Goal: Task Accomplishment & Management: Complete application form

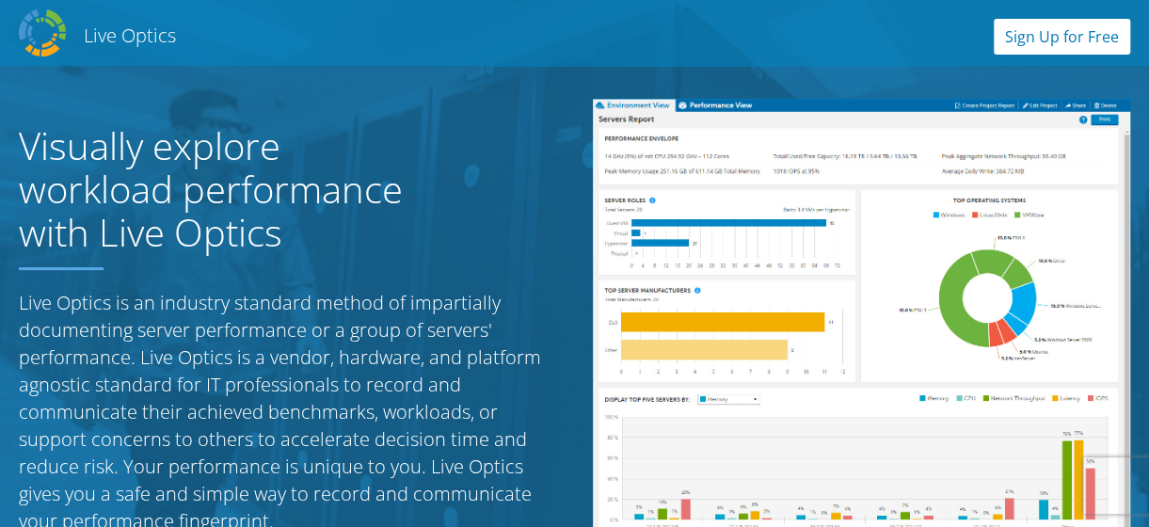
click at [1079, 33] on link "Sign Up for Free" at bounding box center [1062, 37] width 136 height 36
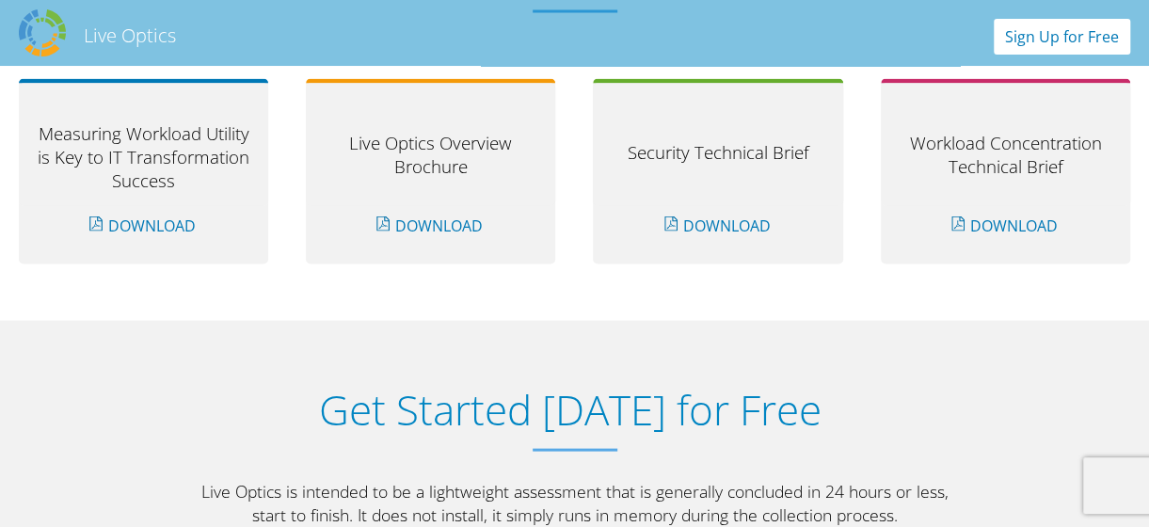
scroll to position [1981, 0]
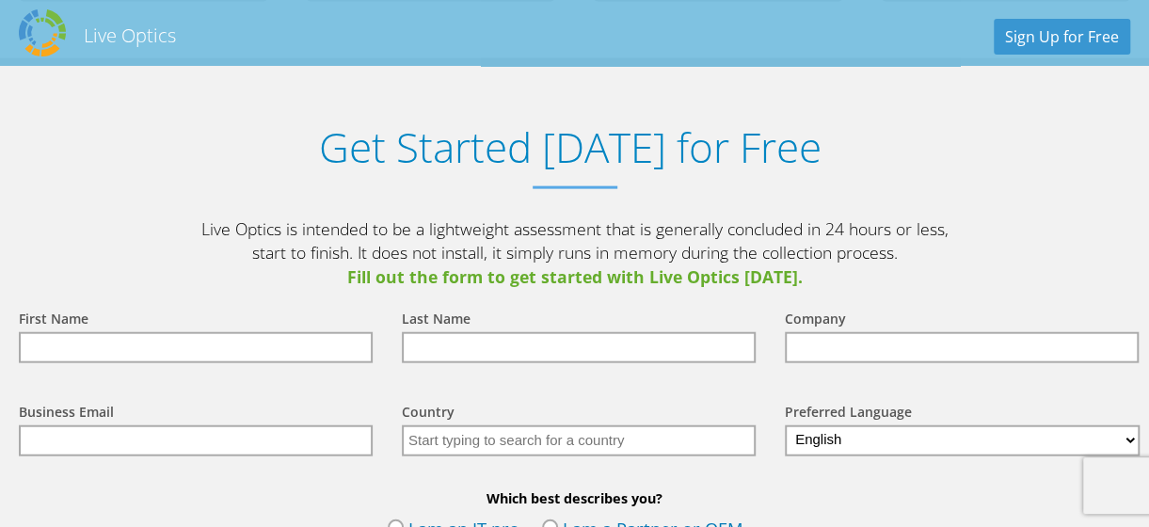
click at [343, 358] on input "text" at bounding box center [196, 347] width 354 height 31
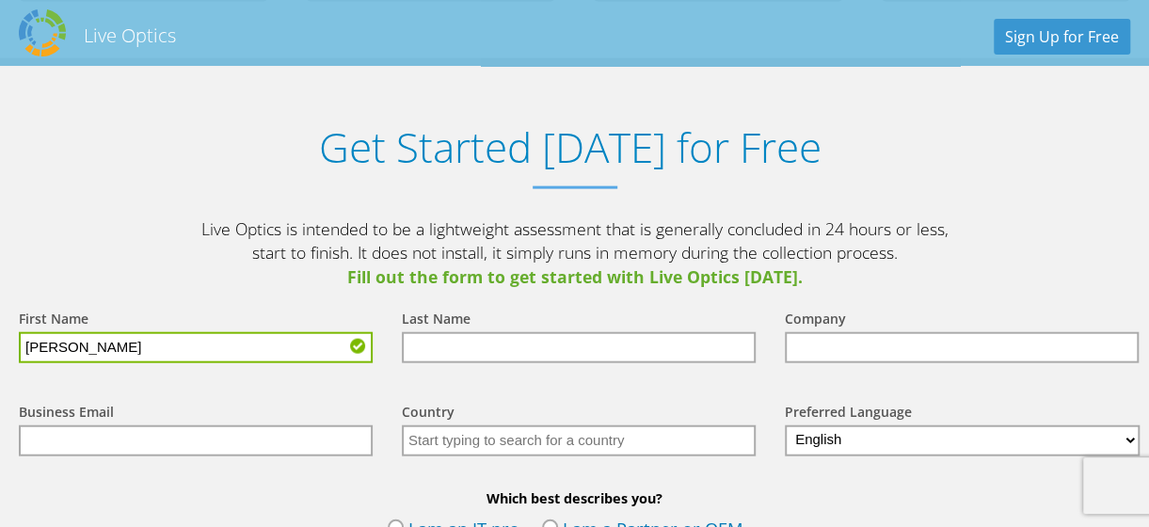
type input "[PERSON_NAME]"
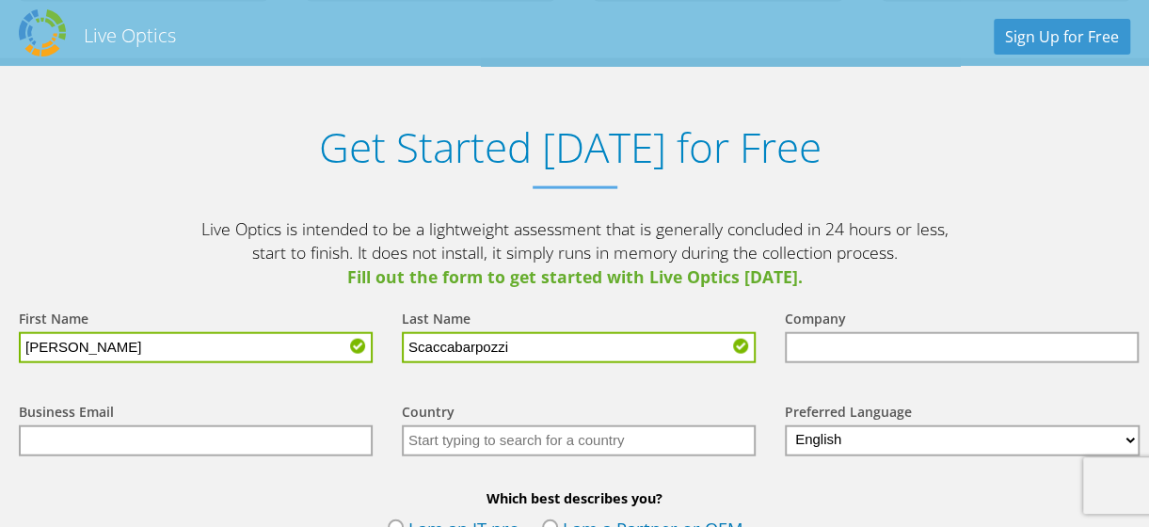
type input "Scaccabarpozzi"
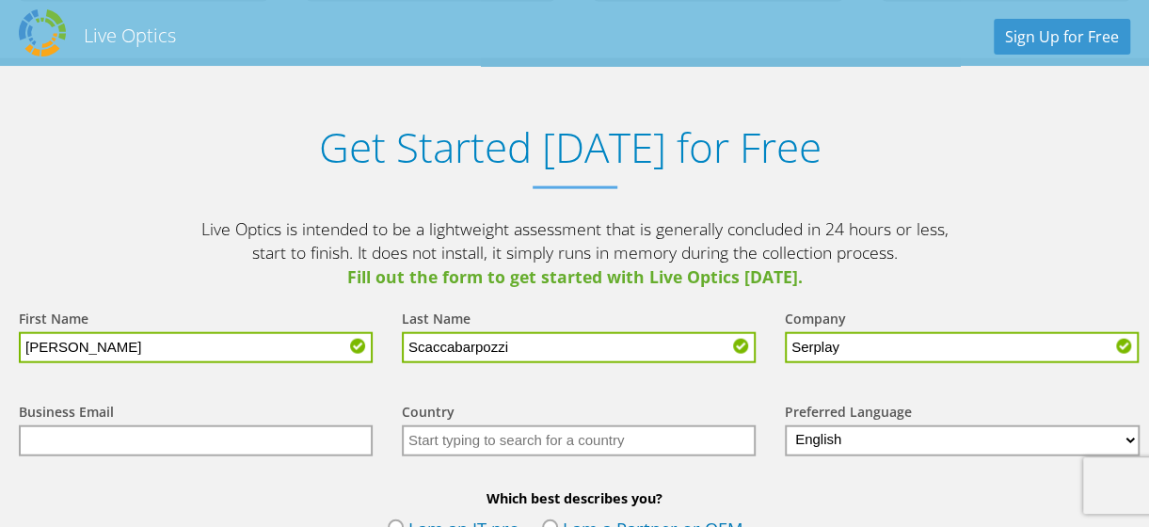
type input "Serplay"
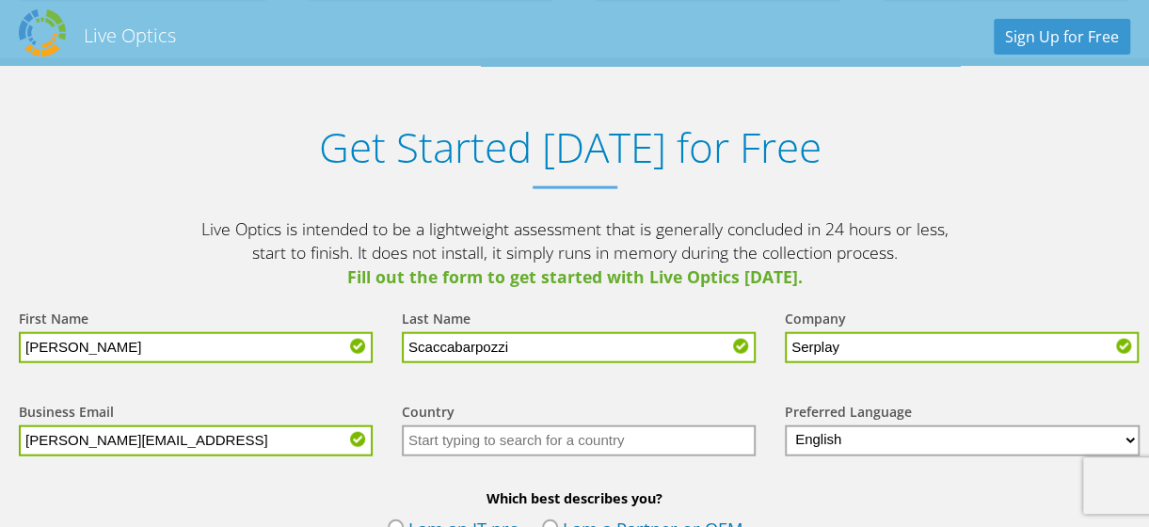
type input "stefano.scaccabarozzi@serplay.cpom"
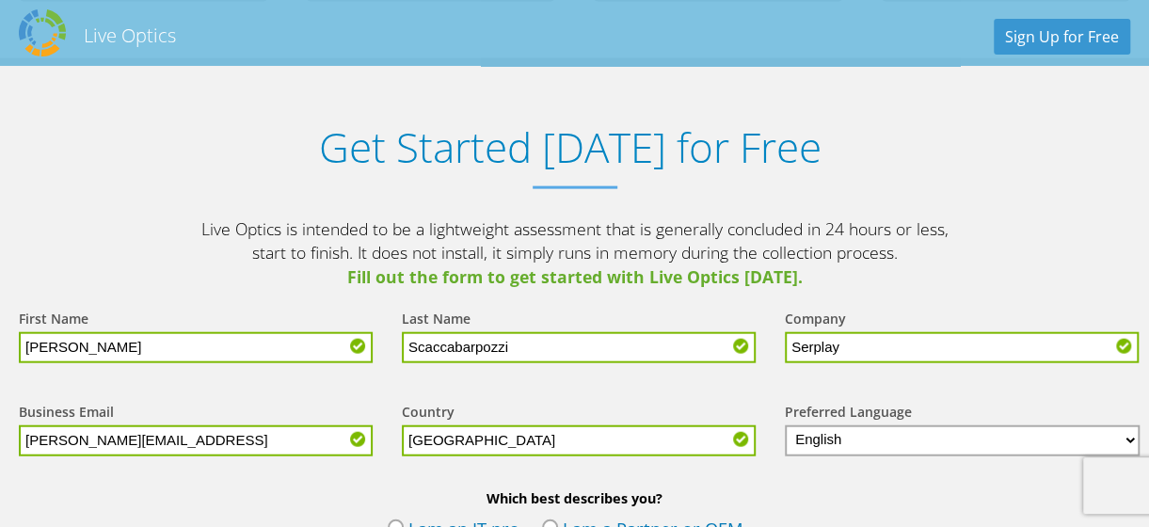
type input "[GEOGRAPHIC_DATA]"
click at [241, 433] on input "stefano.scaccabarozzi@serplay.cpom" at bounding box center [196, 440] width 354 height 31
type input "[PERSON_NAME][EMAIL_ADDRESS][DOMAIN_NAME]"
click at [600, 335] on input "Scaccabarpozzi" at bounding box center [579, 347] width 354 height 31
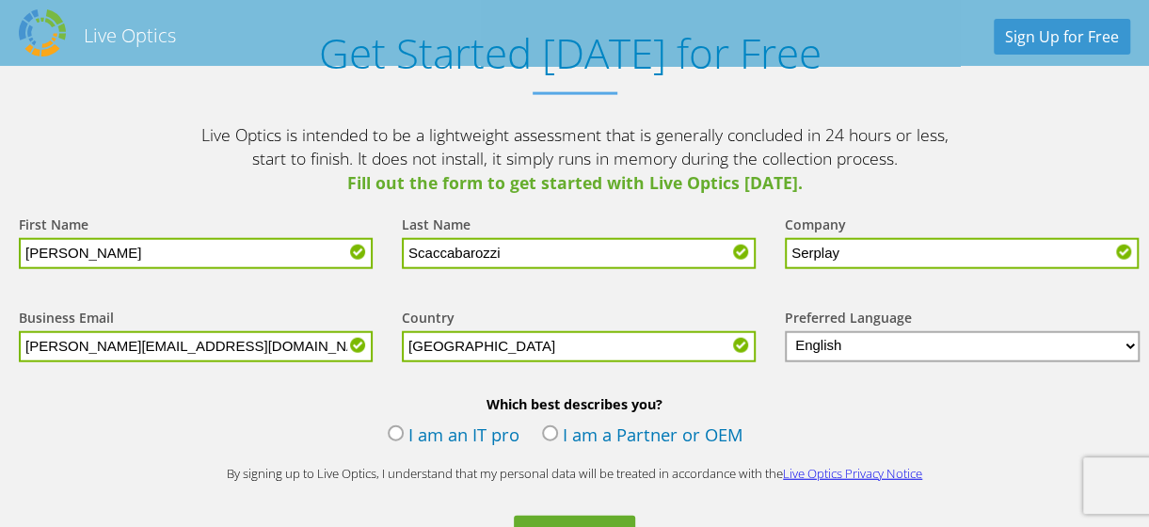
scroll to position [2263, 0]
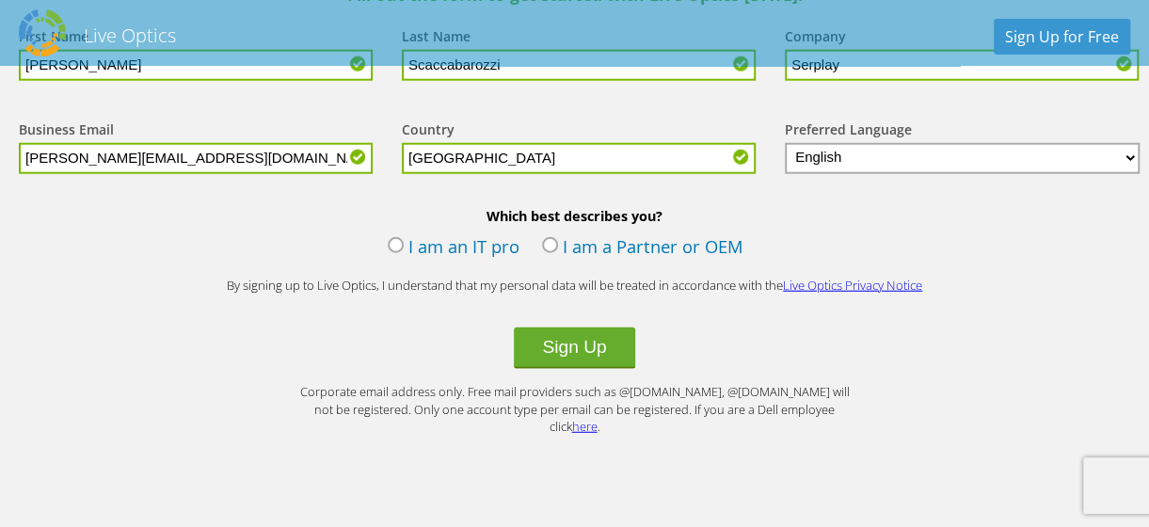
type input "Scaccabarozzi"
click at [397, 240] on label "I am an IT pro" at bounding box center [454, 248] width 132 height 28
click at [0, 0] on input "I am an IT pro" at bounding box center [0, 0] width 0 height 0
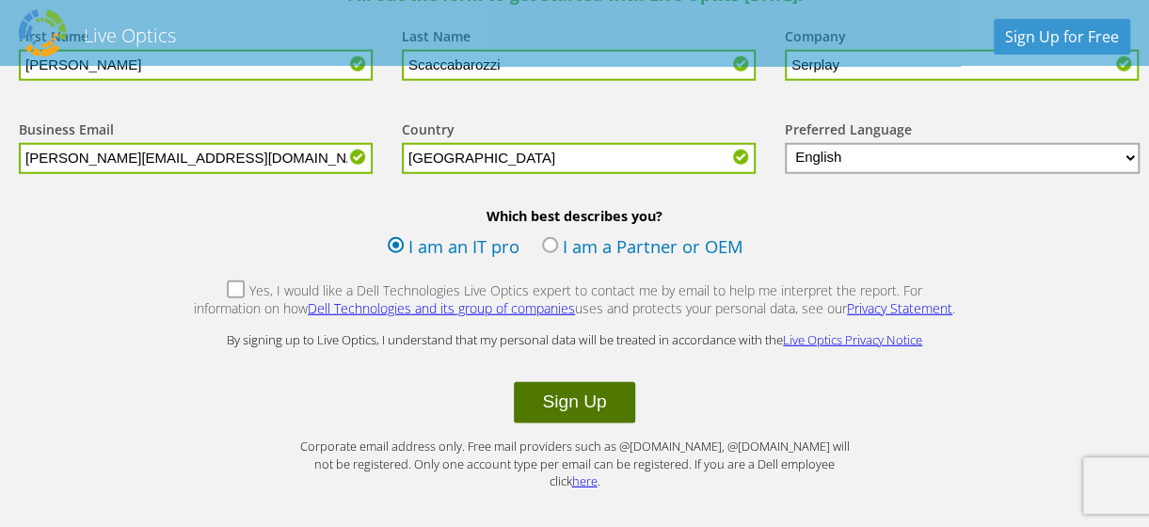
click at [559, 402] on button "Sign Up" at bounding box center [574, 402] width 120 height 41
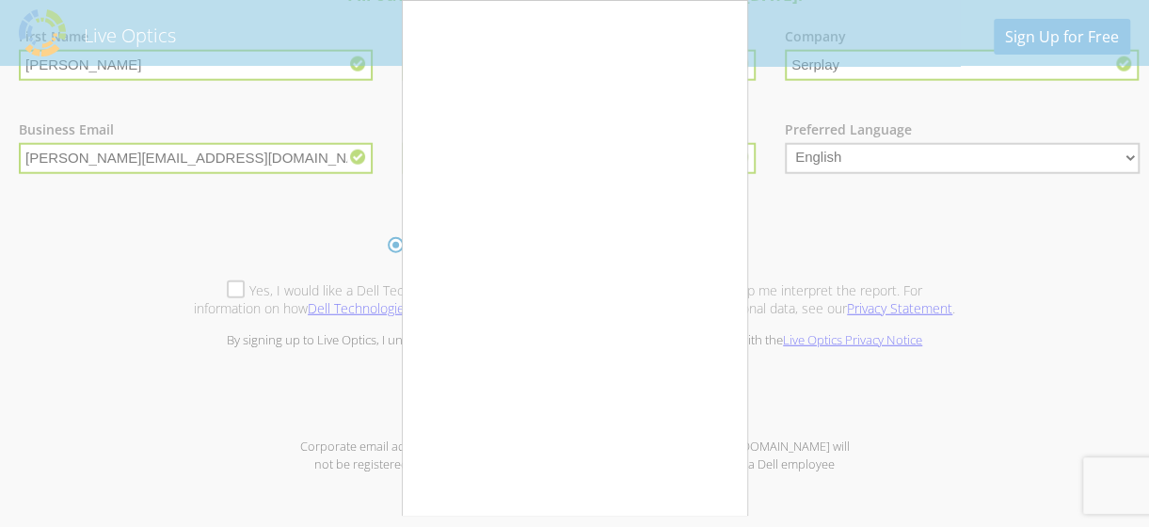
scroll to position [19, 0]
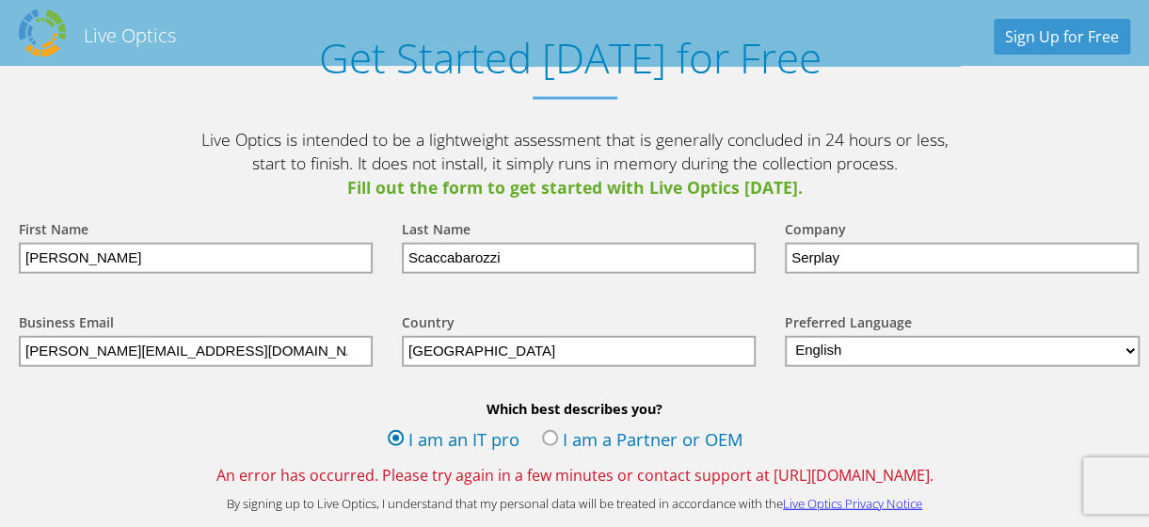
scroll to position [2258, 0]
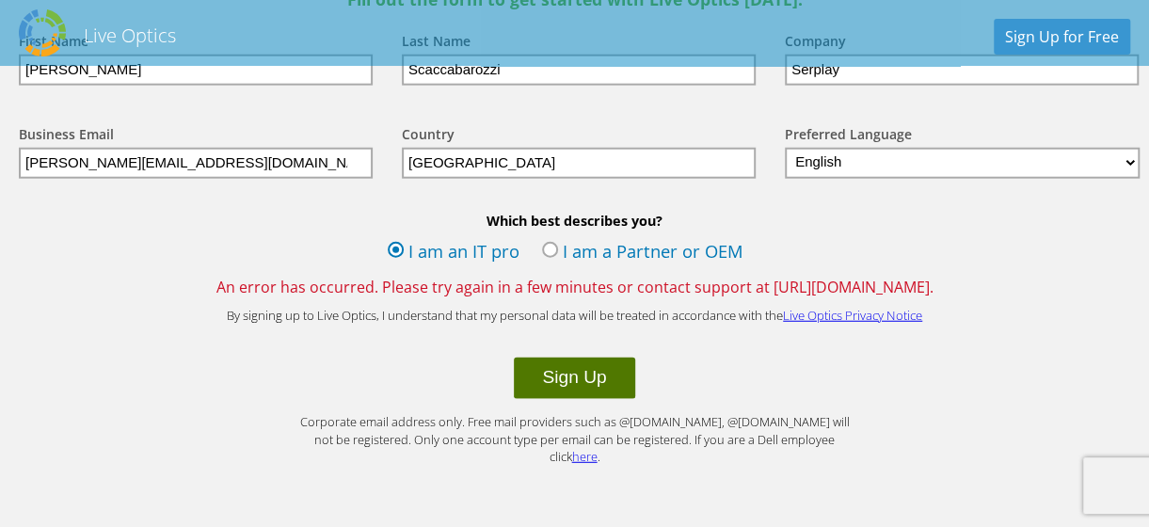
click at [591, 386] on button "Sign Up" at bounding box center [574, 378] width 120 height 41
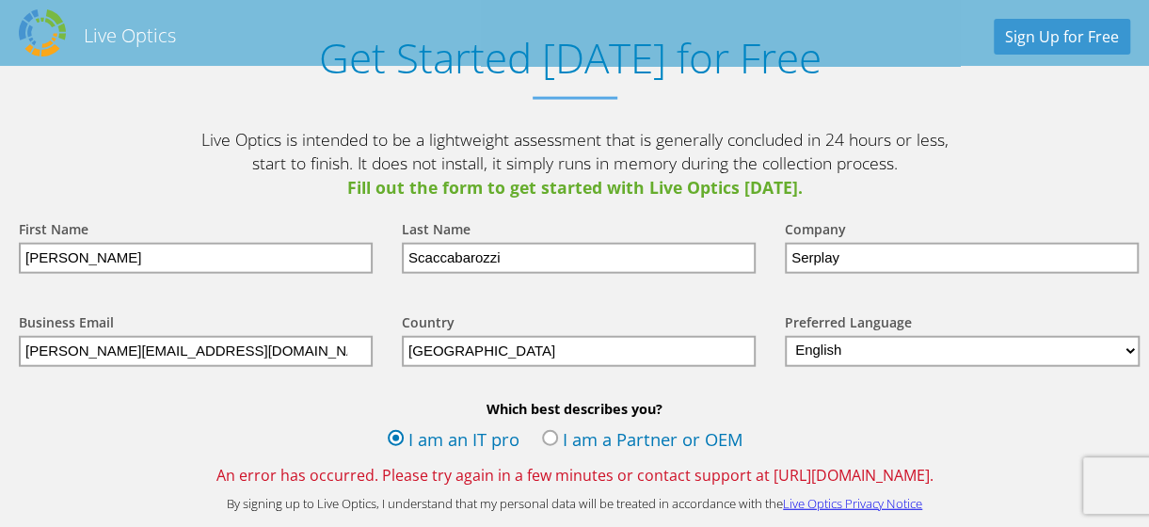
scroll to position [2164, 0]
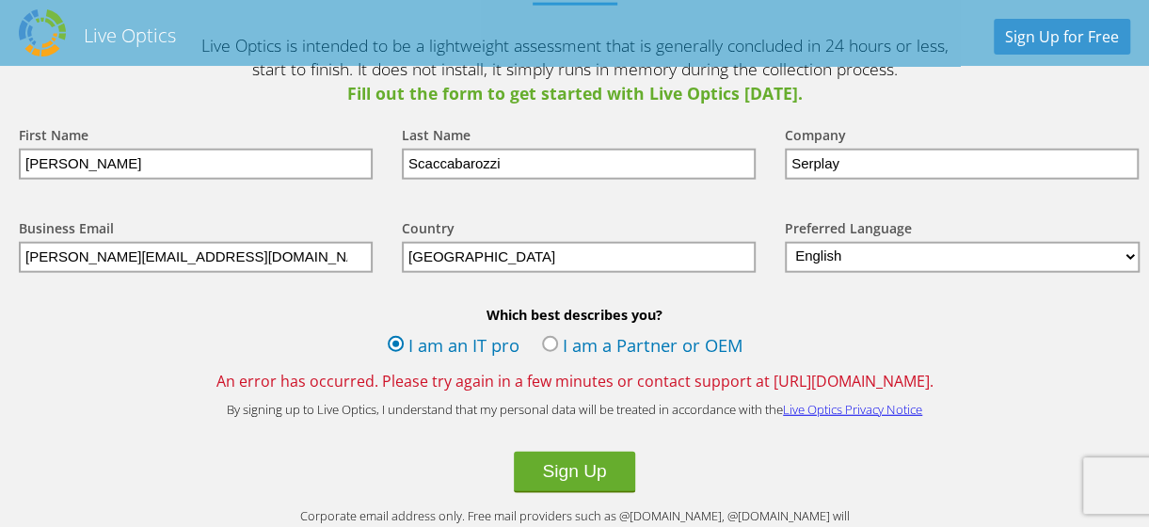
click at [559, 343] on label "I am a Partner or OEM" at bounding box center [642, 347] width 201 height 28
click at [0, 0] on input "I am a Partner or OEM" at bounding box center [0, 0] width 0 height 0
click at [575, 485] on button "Sign Up" at bounding box center [574, 472] width 120 height 41
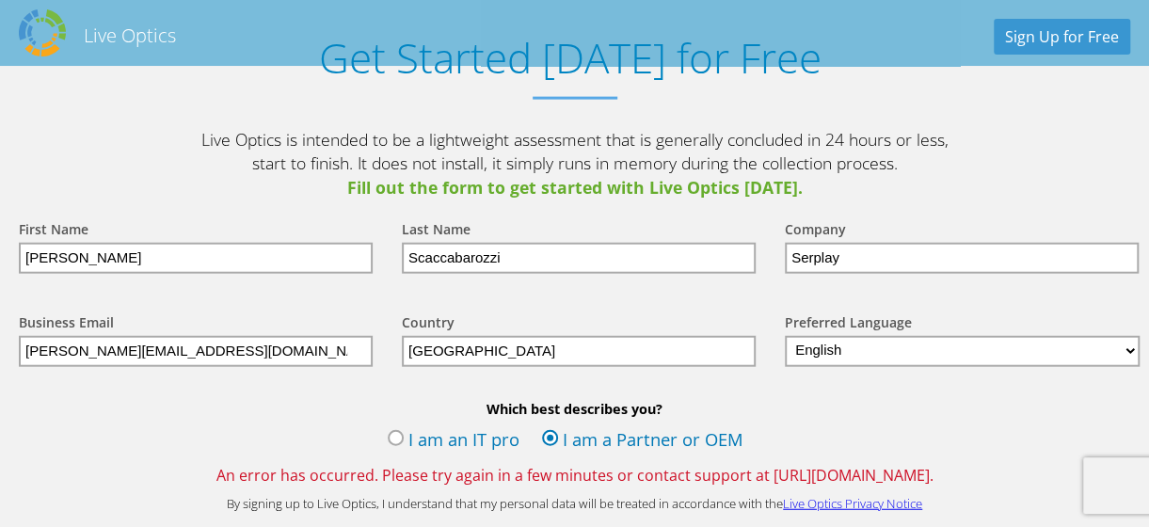
scroll to position [2258, 0]
